Goal: Information Seeking & Learning: Learn about a topic

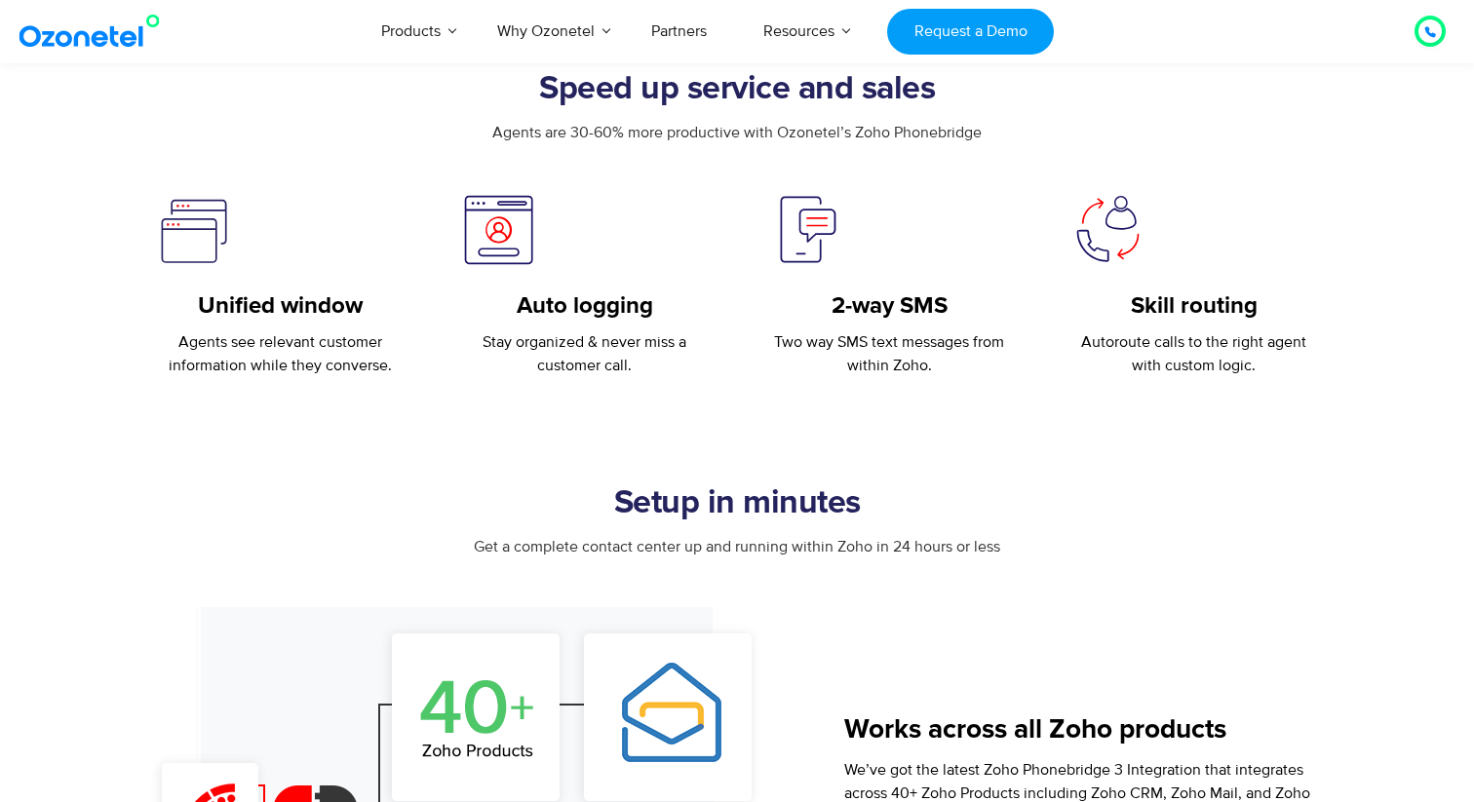
scroll to position [679, 0]
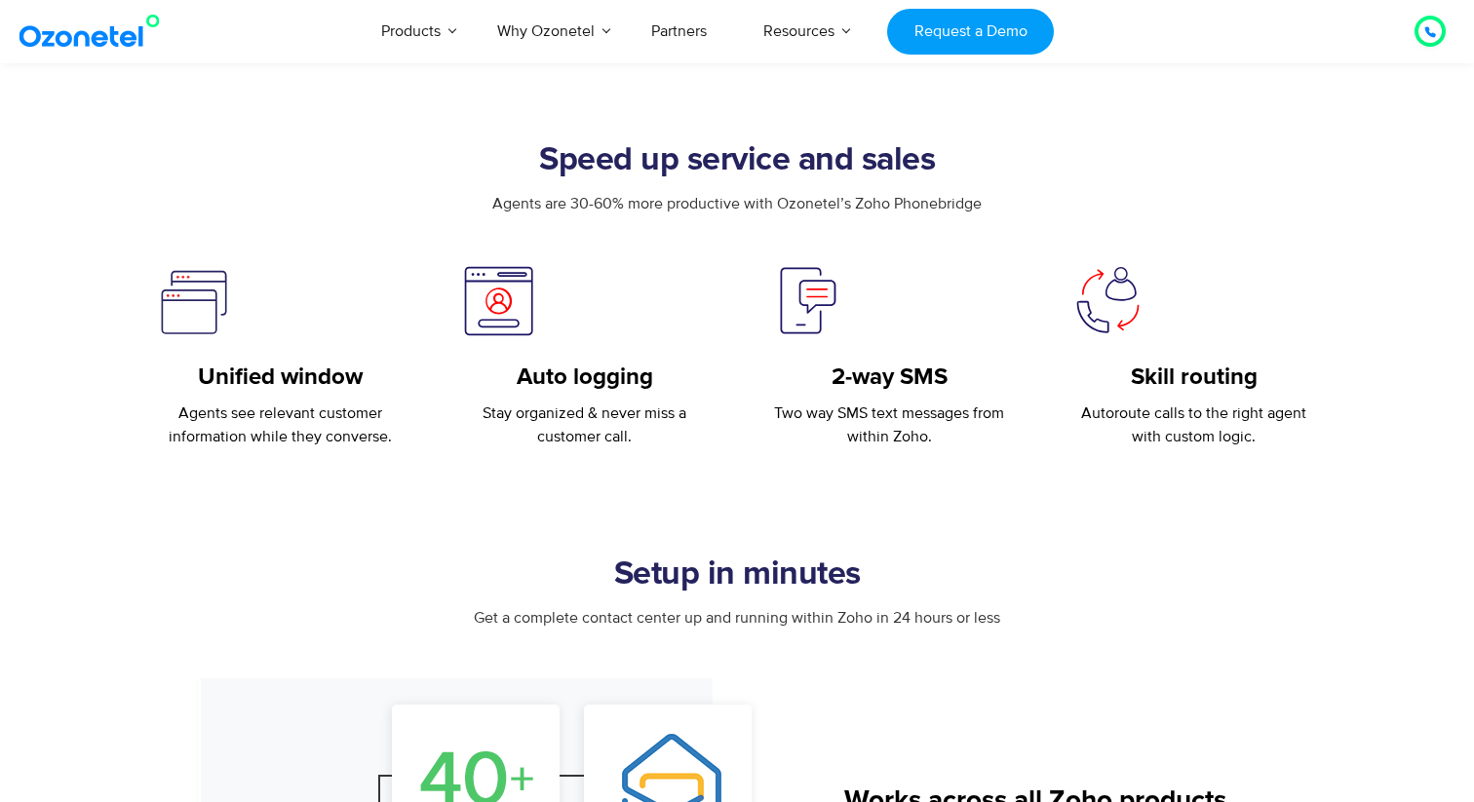
click at [536, 406] on p "Stay organized & never miss a customer call." at bounding box center [585, 425] width 247 height 47
click at [566, 442] on p "Stay organized & never miss a customer call." at bounding box center [585, 425] width 247 height 47
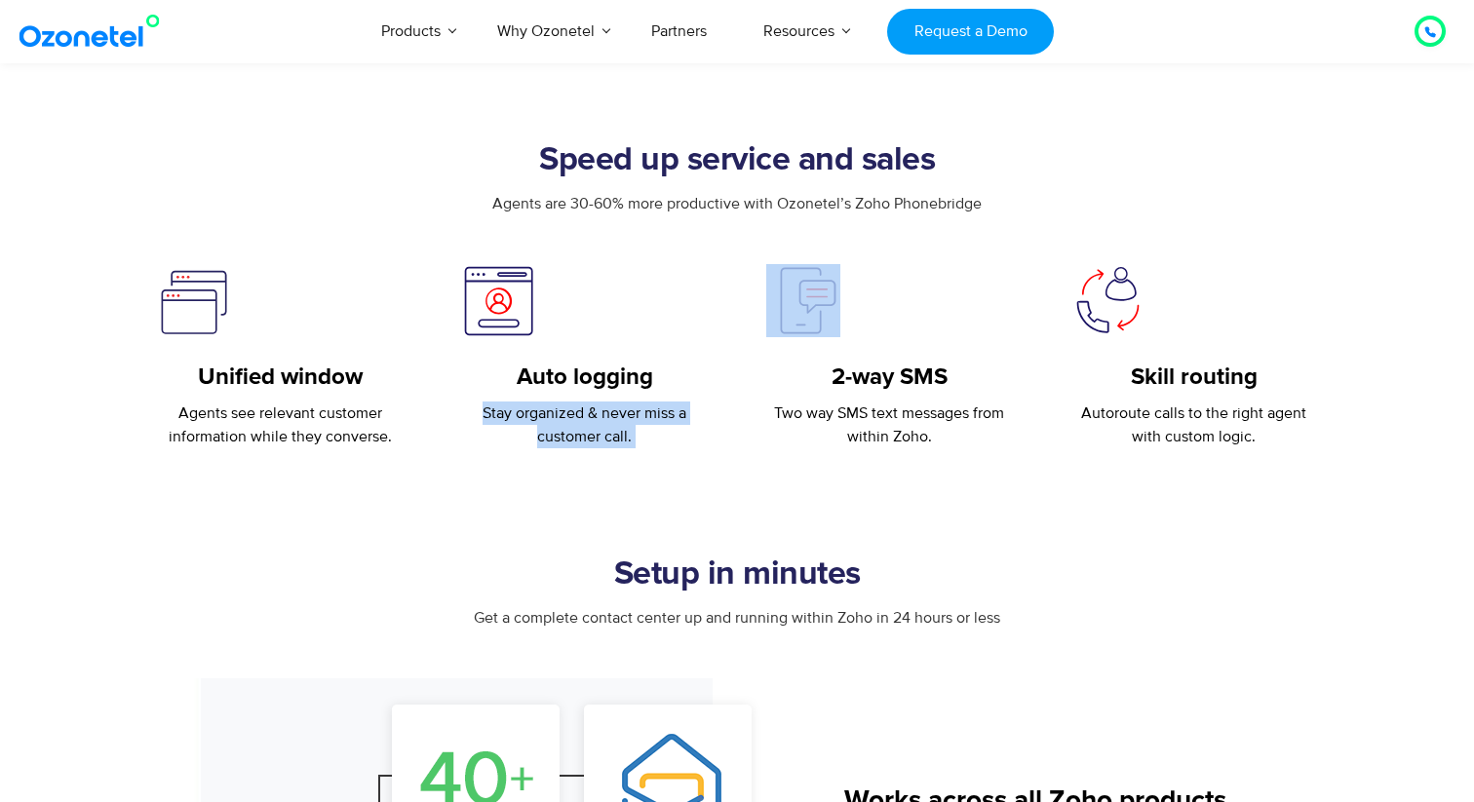
click at [566, 442] on p "Stay organized & never miss a customer call." at bounding box center [585, 425] width 247 height 47
click at [874, 435] on p "Two way SMS text messages from within Zoho." at bounding box center [889, 425] width 247 height 47
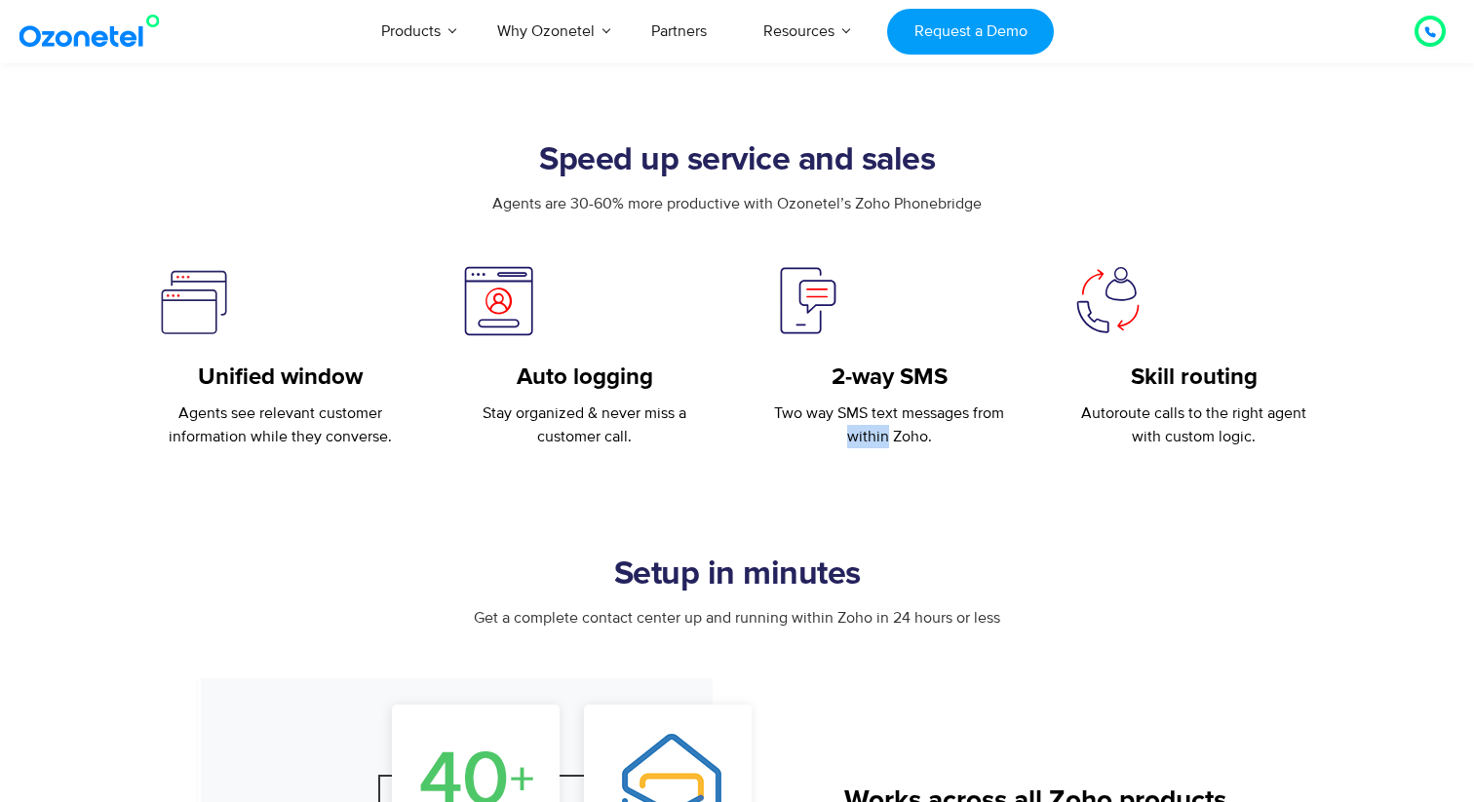
click at [874, 435] on p "Two way SMS text messages from within Zoho." at bounding box center [889, 425] width 247 height 47
click at [1176, 434] on p "Autoroute calls to the right agent with custom logic." at bounding box center [1194, 425] width 247 height 47
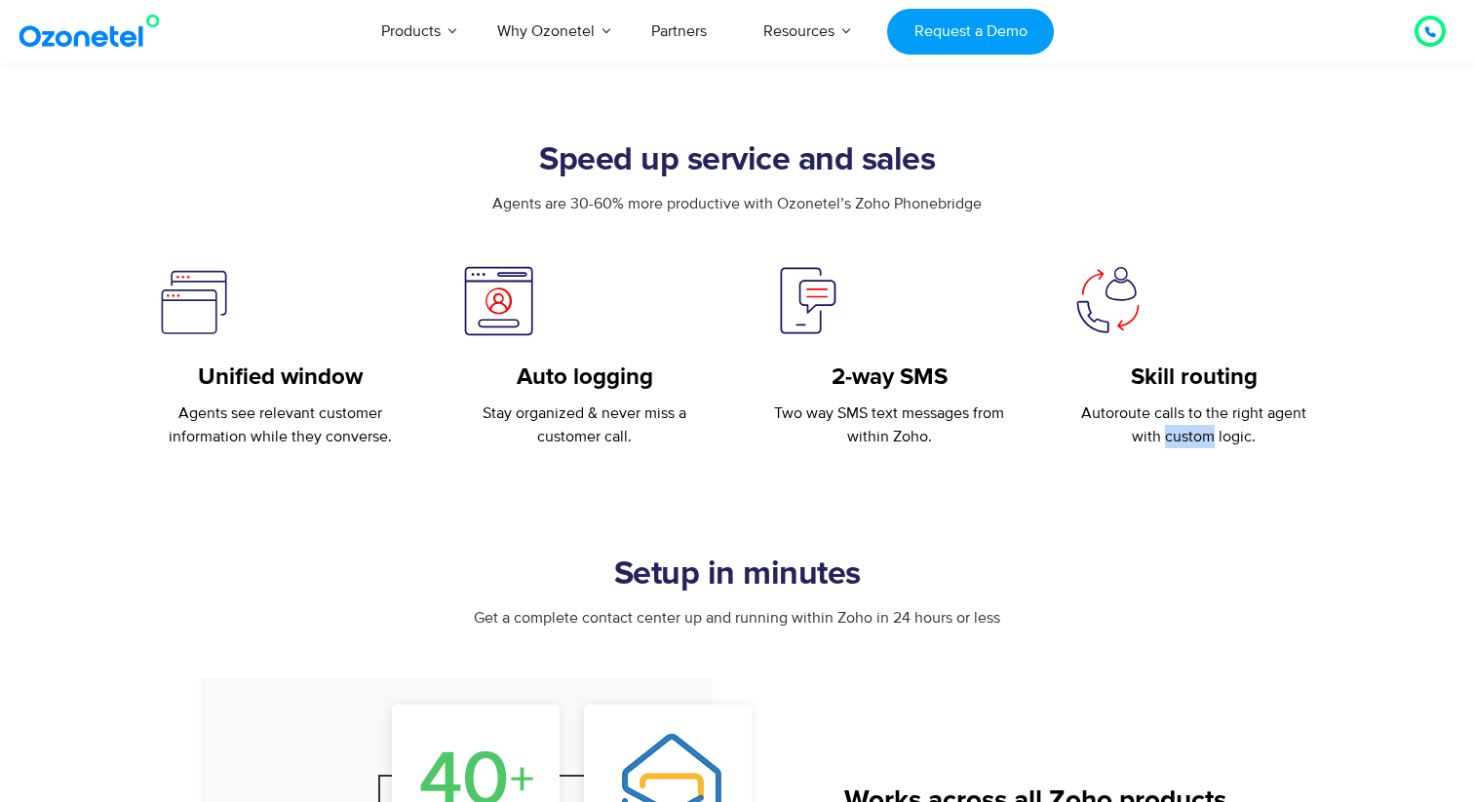
click at [1176, 434] on p "Autoroute calls to the right agent with custom logic." at bounding box center [1194, 425] width 247 height 47
click at [879, 428] on p "Two way SMS text messages from within Zoho." at bounding box center [889, 425] width 247 height 47
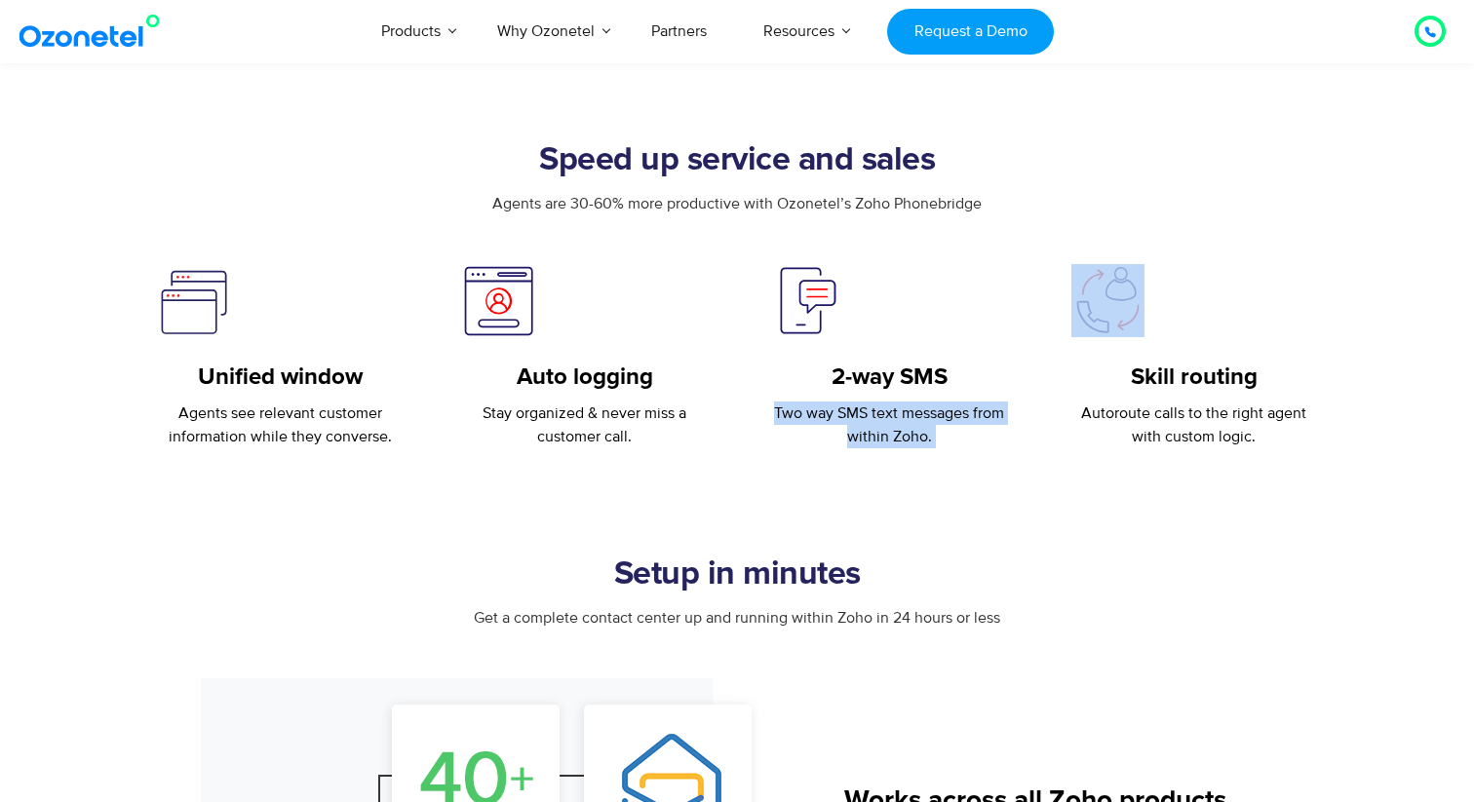
click at [879, 428] on p "Two way SMS text messages from within Zoho." at bounding box center [889, 425] width 247 height 47
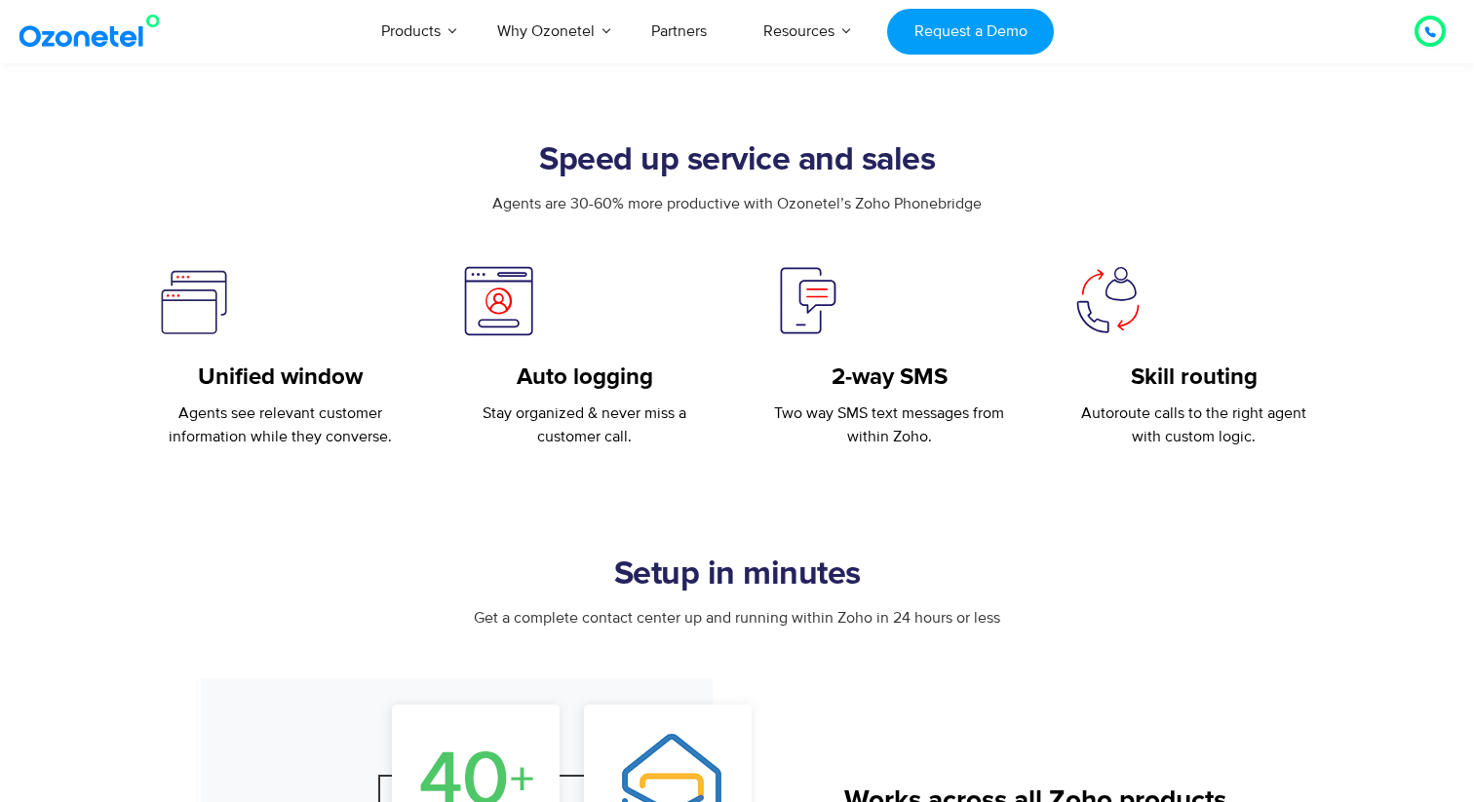
click at [594, 439] on p "Stay organized & never miss a customer call." at bounding box center [585, 425] width 247 height 47
click at [316, 441] on p "Agents see relevant customer information while they converse." at bounding box center [280, 425] width 247 height 47
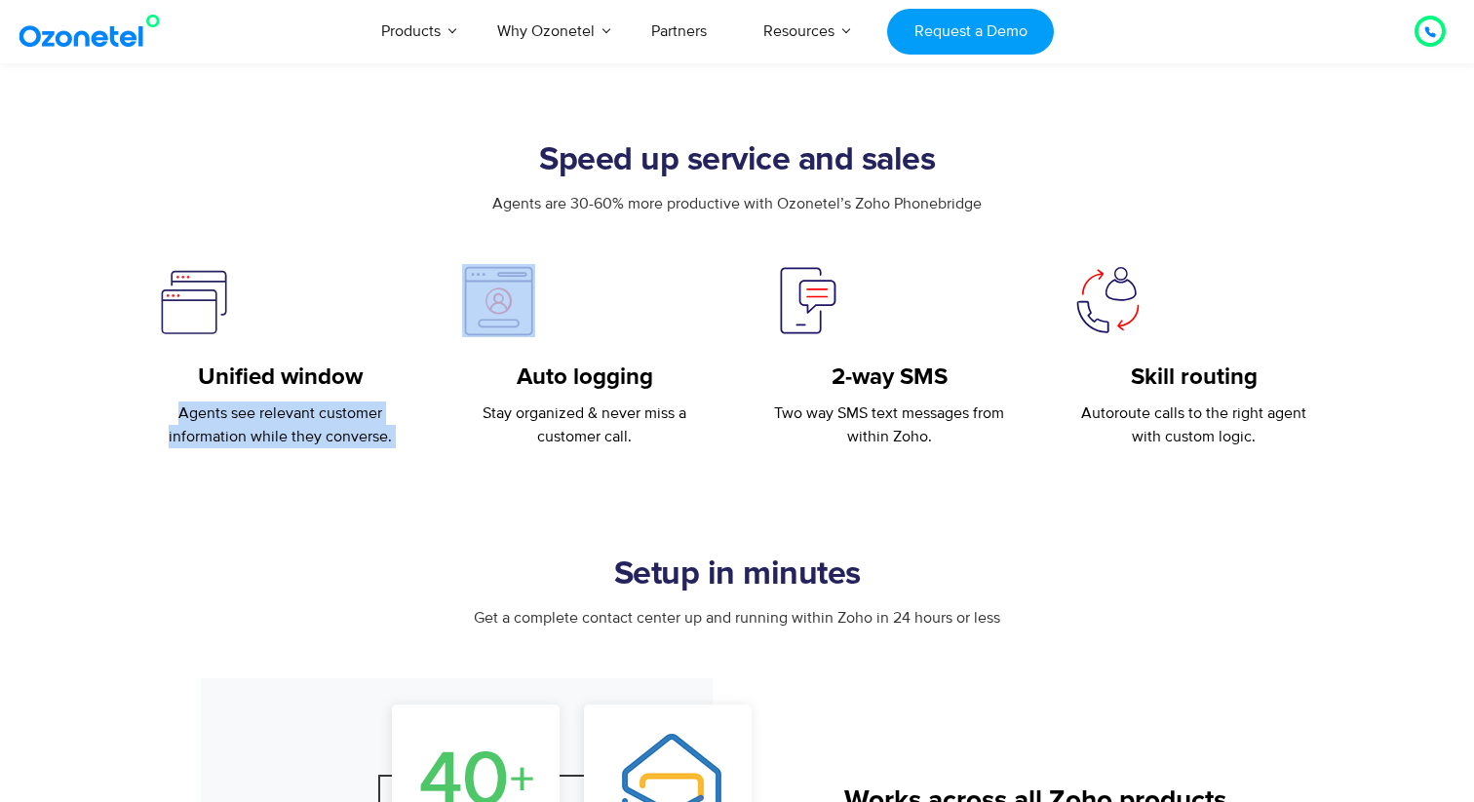
click at [316, 441] on p "Agents see relevant customer information while they converse." at bounding box center [280, 425] width 247 height 47
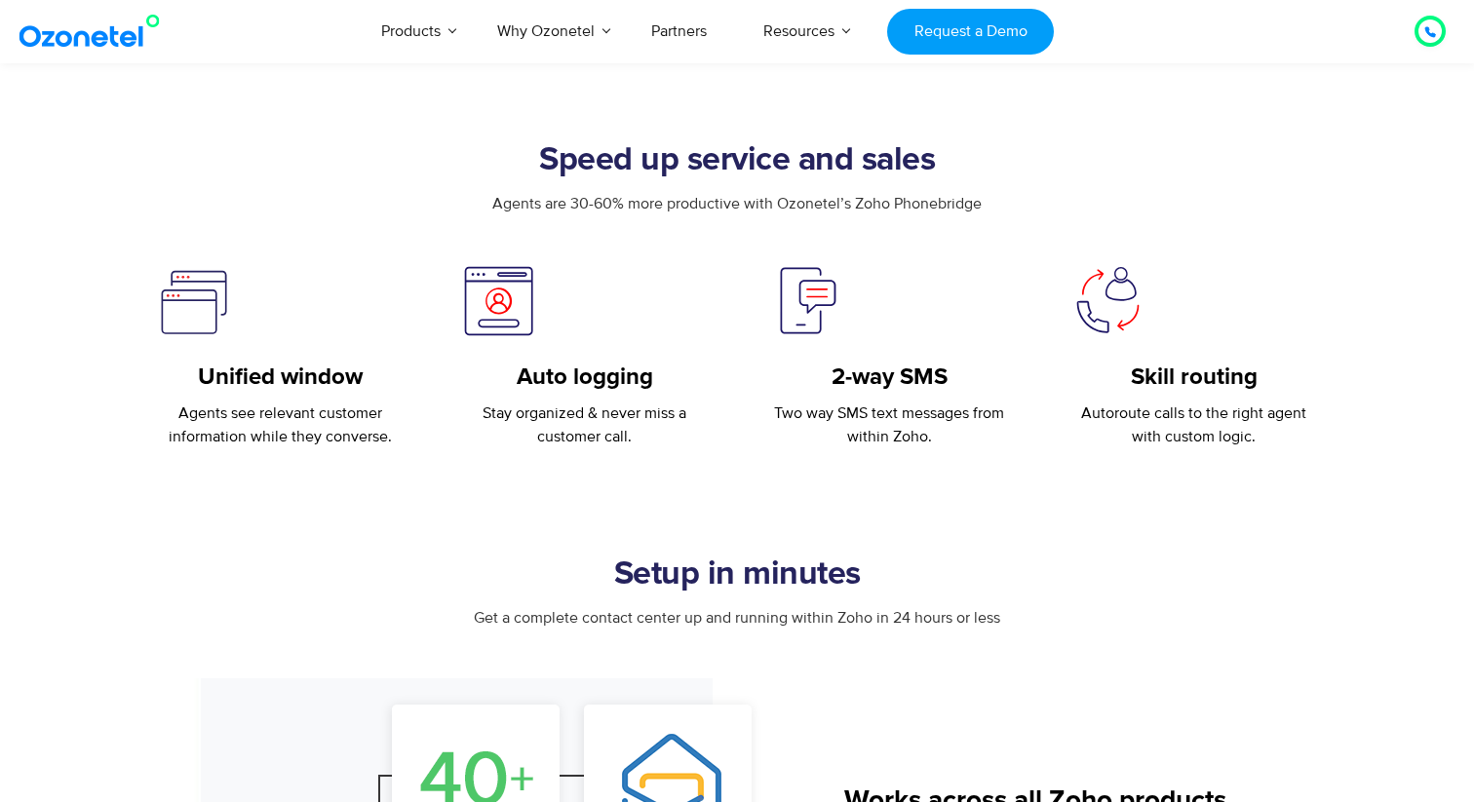
click at [670, 622] on span "Get a complete contact center up and running within Zoho in 24 hours or less" at bounding box center [737, 617] width 526 height 19
click at [751, 578] on h2 "Setup in minutes" at bounding box center [737, 575] width 1218 height 39
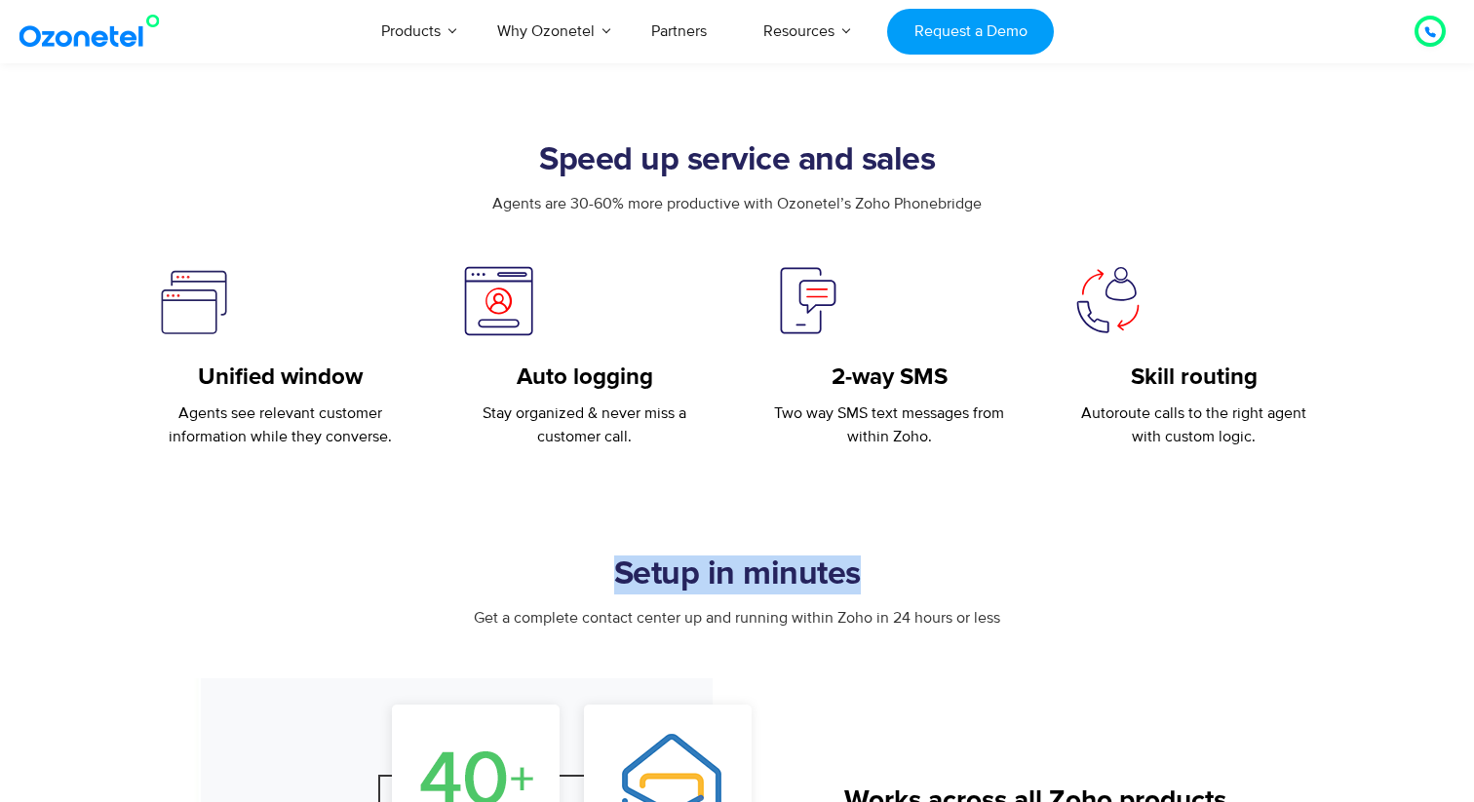
click at [751, 578] on h2 "Setup in minutes" at bounding box center [737, 575] width 1218 height 39
click at [754, 626] on span "Get a complete contact center up and running within Zoho in 24 hours or less" at bounding box center [737, 617] width 526 height 19
